Goal: Task Accomplishment & Management: Manage account settings

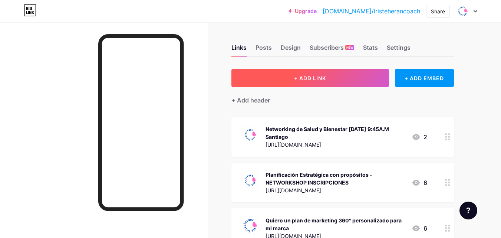
click at [305, 76] on span "+ ADD LINK" at bounding box center [310, 78] width 32 height 6
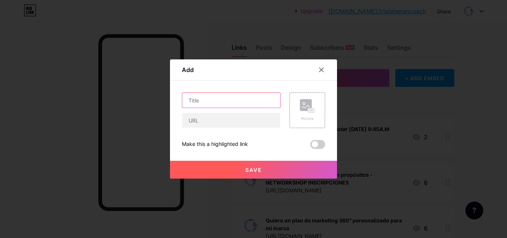
click at [196, 100] on input "text" at bounding box center [231, 100] width 98 height 15
type input "Linkedin"
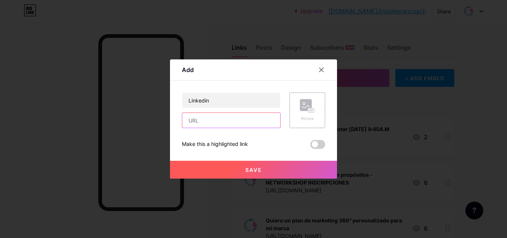
click at [192, 119] on input "text" at bounding box center [231, 120] width 98 height 15
type input "sñjpojpojpfjvo"
click at [304, 110] on rect at bounding box center [306, 105] width 12 height 12
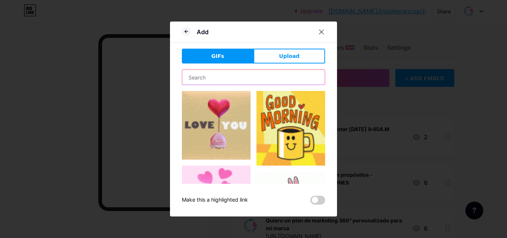
click at [218, 77] on input "text" at bounding box center [253, 77] width 142 height 15
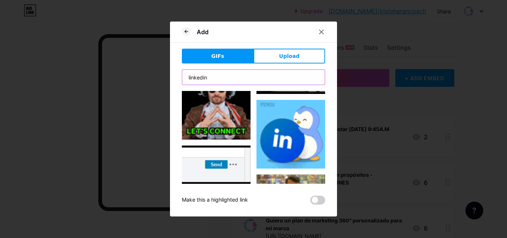
scroll to position [125, 0]
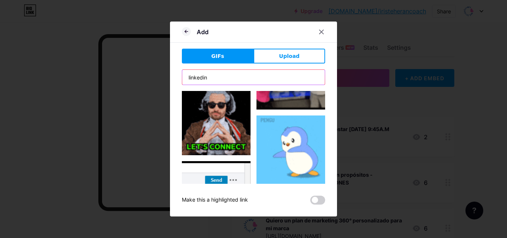
drag, startPoint x: 216, startPoint y: 77, endPoint x: 186, endPoint y: 79, distance: 30.4
click at [184, 79] on input "linkedin" at bounding box center [253, 77] width 142 height 15
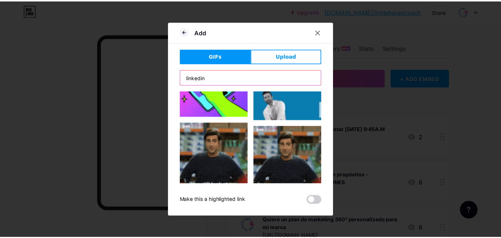
scroll to position [0, 0]
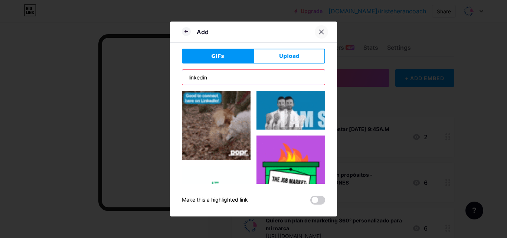
type input "linkedin"
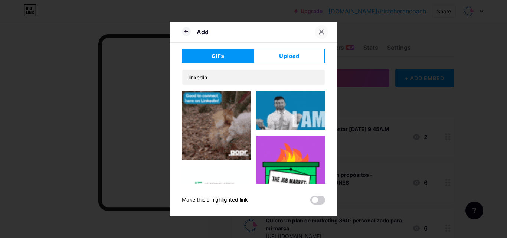
click at [319, 31] on icon at bounding box center [321, 32] width 6 height 6
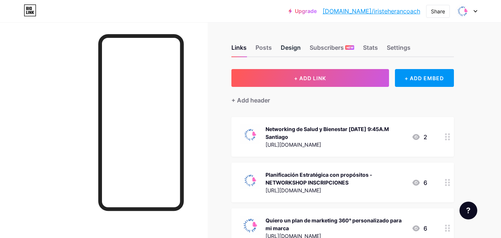
click at [291, 49] on div "Design" at bounding box center [291, 49] width 20 height 13
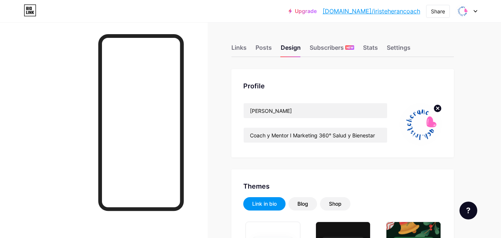
type input "#ffffff"
type input "#004aad"
type input "#000000"
click at [238, 48] on div "Links" at bounding box center [238, 49] width 15 height 13
